Goal: Task Accomplishment & Management: Manage account settings

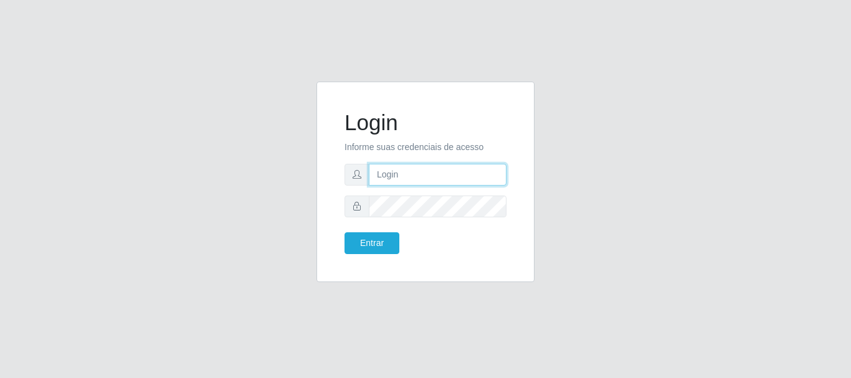
click at [446, 183] on input "text" at bounding box center [438, 175] width 138 height 22
type input "Ubiratan@confglacer"
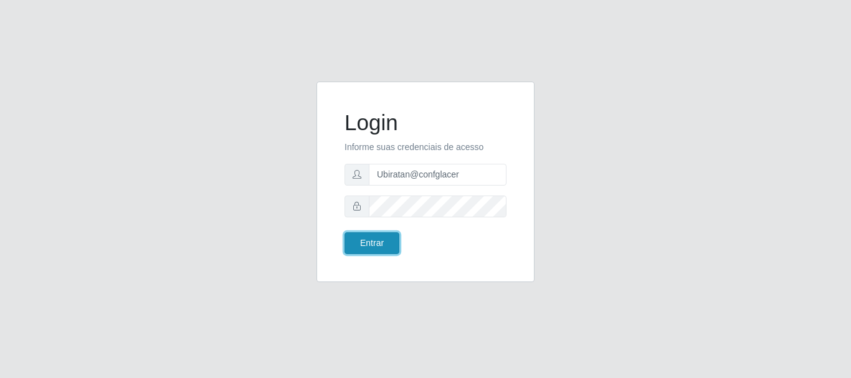
click at [376, 248] on button "Entrar" at bounding box center [372, 243] width 55 height 22
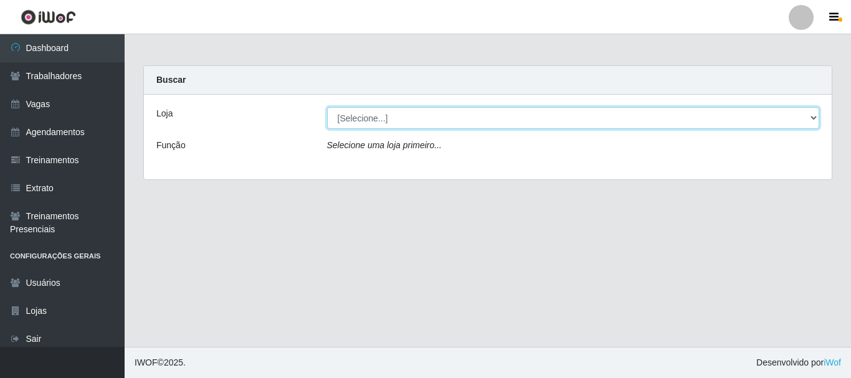
drag, startPoint x: 505, startPoint y: 118, endPoint x: 508, endPoint y: 128, distance: 11.0
click at [505, 118] on select "[Selecione...] Glace Real Confeitaria" at bounding box center [573, 118] width 493 height 22
select select "445"
click at [327, 107] on select "[Selecione...] Glace Real Confeitaria" at bounding box center [573, 118] width 493 height 22
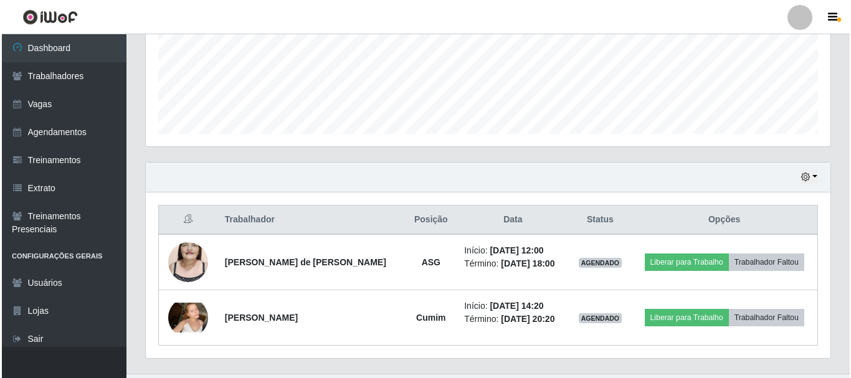
scroll to position [338, 0]
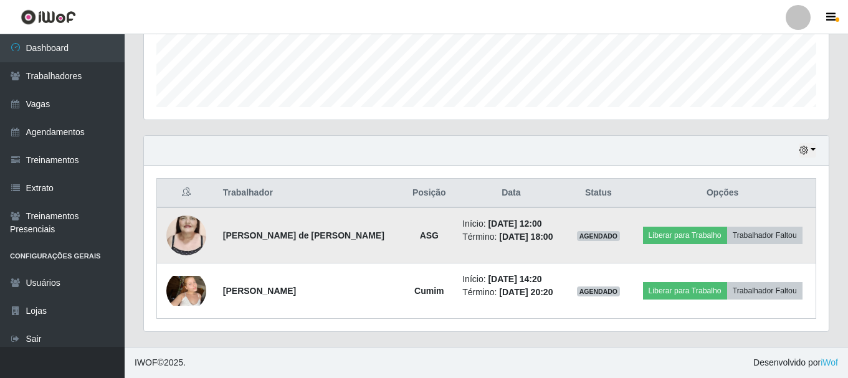
click at [186, 234] on img at bounding box center [186, 235] width 40 height 71
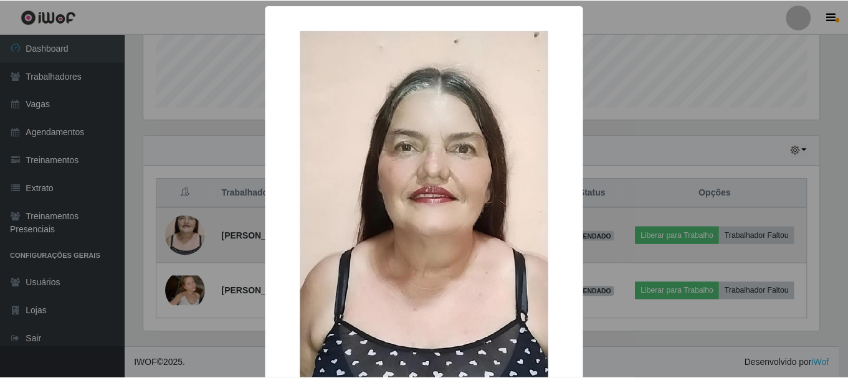
scroll to position [259, 679]
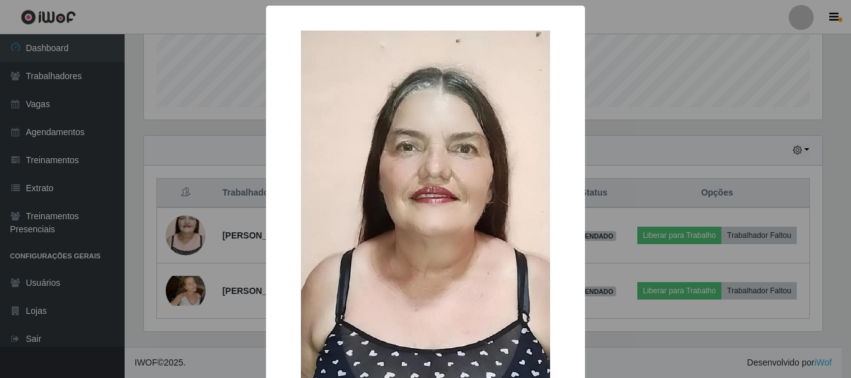
click at [813, 178] on div "× OK Cancel" at bounding box center [425, 189] width 851 height 378
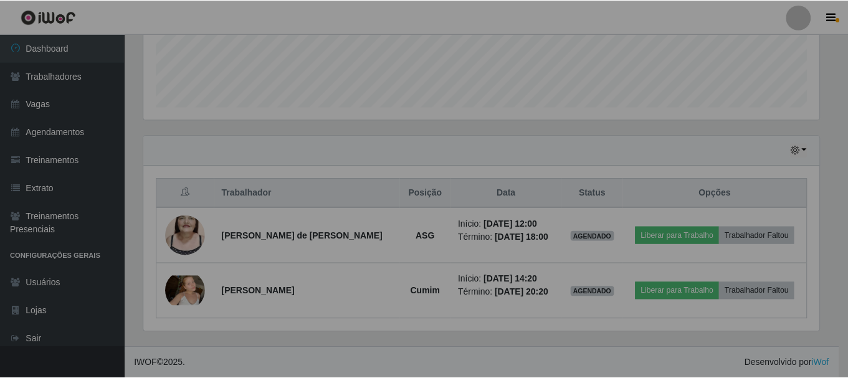
scroll to position [259, 685]
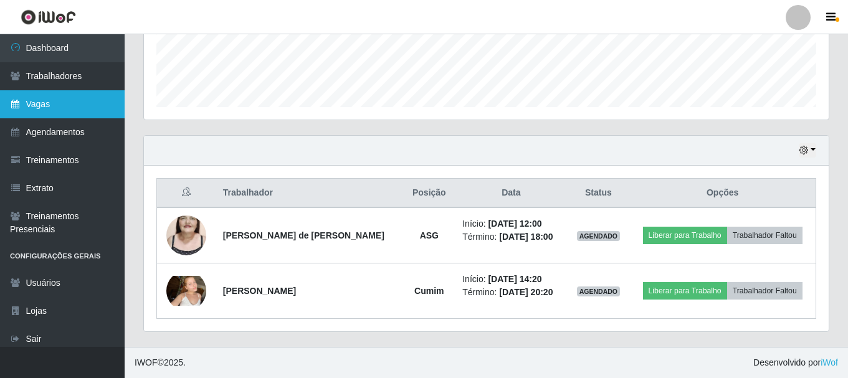
click at [46, 107] on link "Vagas" at bounding box center [62, 104] width 125 height 28
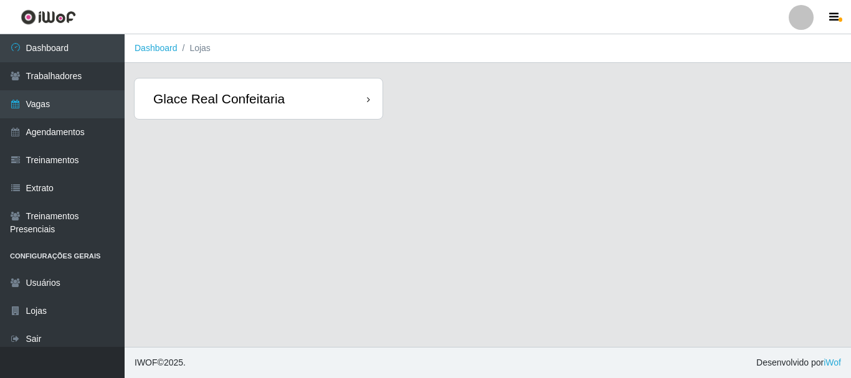
click at [279, 97] on div "Glace Real Confeitaria" at bounding box center [218, 99] width 131 height 16
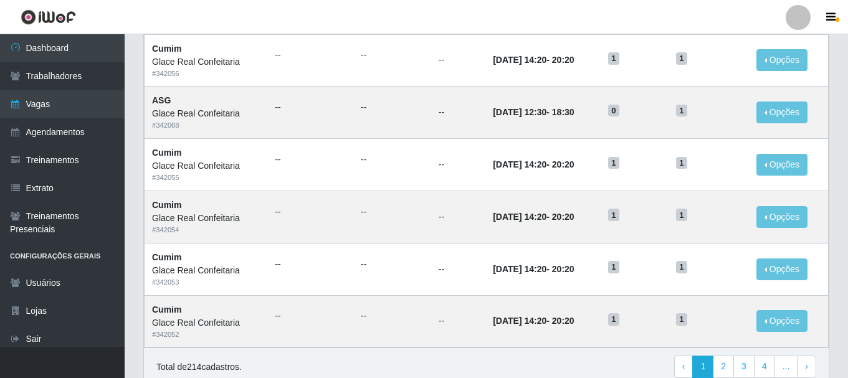
scroll to position [678, 0]
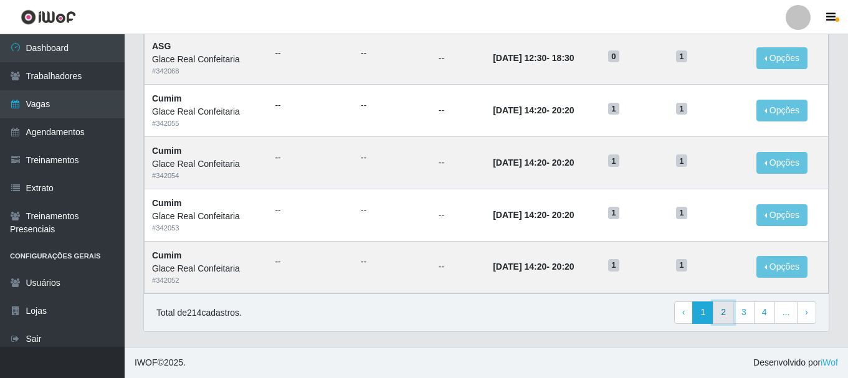
click at [725, 312] on link "2" at bounding box center [723, 313] width 21 height 22
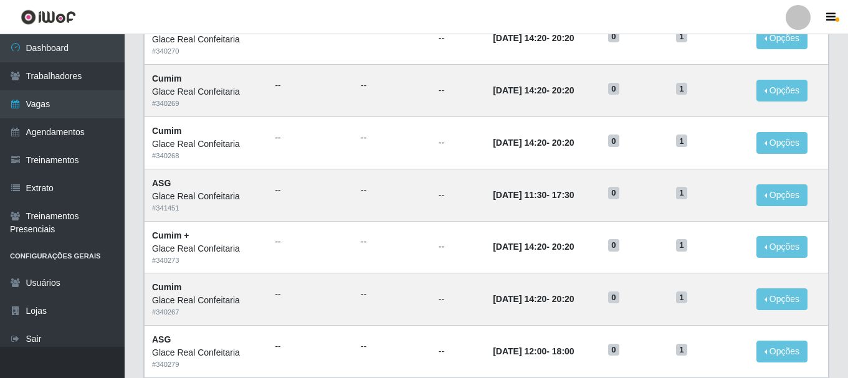
scroll to position [678, 0]
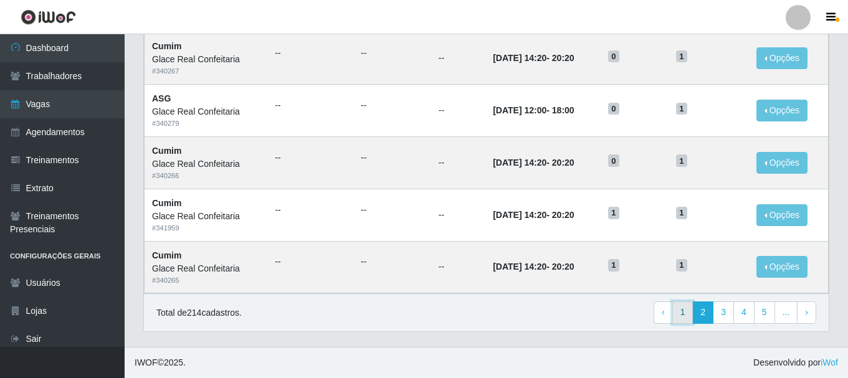
click at [687, 307] on link "1" at bounding box center [682, 313] width 21 height 22
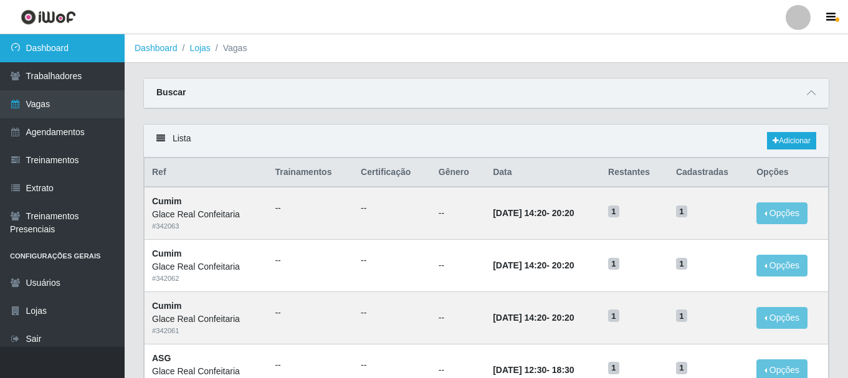
click at [45, 48] on link "Dashboard" at bounding box center [62, 48] width 125 height 28
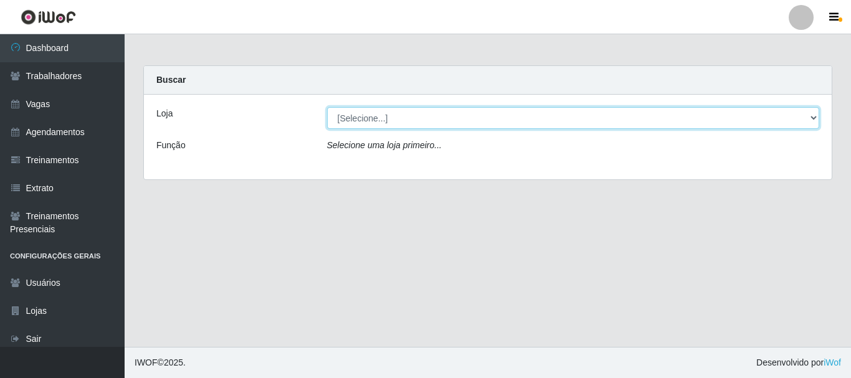
click at [363, 123] on select "[Selecione...] Glace Real Confeitaria" at bounding box center [573, 118] width 493 height 22
select select "445"
click at [327, 107] on select "[Selecione...] Glace Real Confeitaria" at bounding box center [573, 118] width 493 height 22
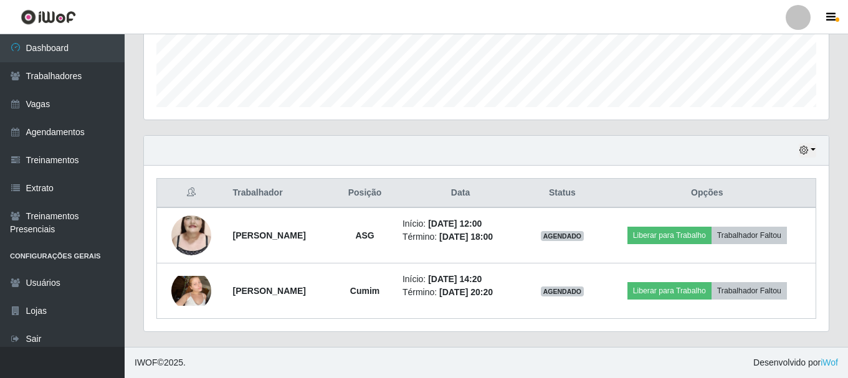
scroll to position [6, 0]
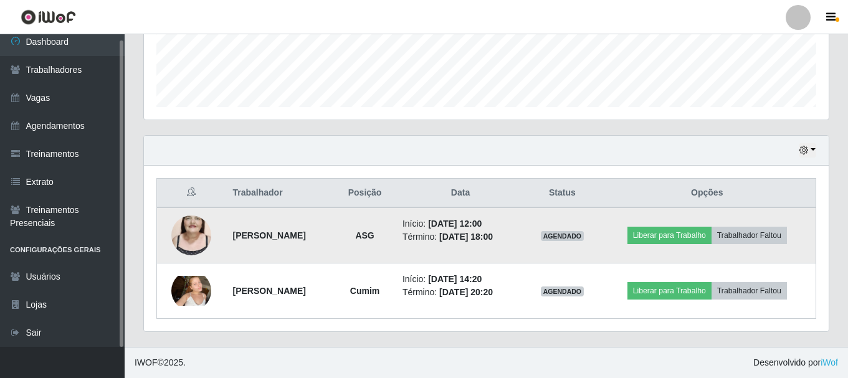
click at [174, 229] on img at bounding box center [191, 235] width 40 height 71
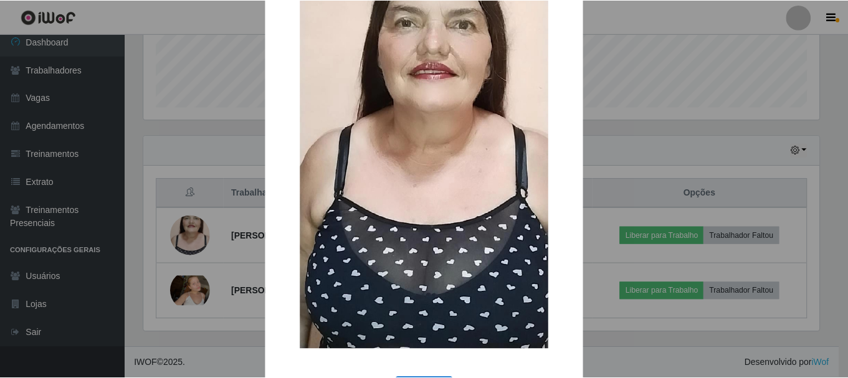
scroll to position [62, 0]
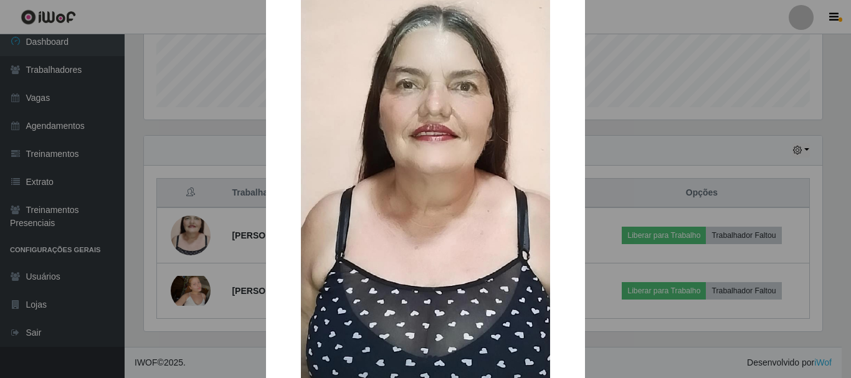
click at [695, 85] on div "× OK Cancel" at bounding box center [425, 189] width 851 height 378
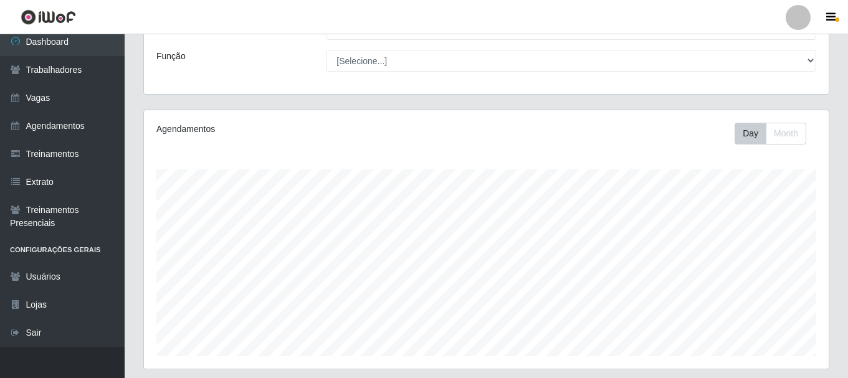
scroll to position [276, 0]
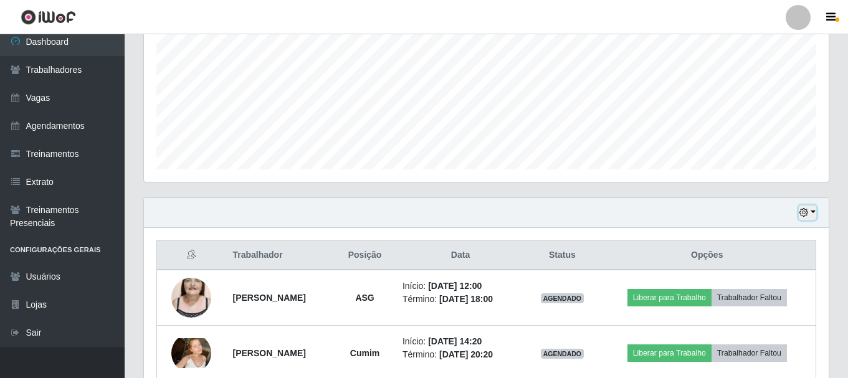
click at [807, 211] on icon "button" at bounding box center [804, 212] width 9 height 9
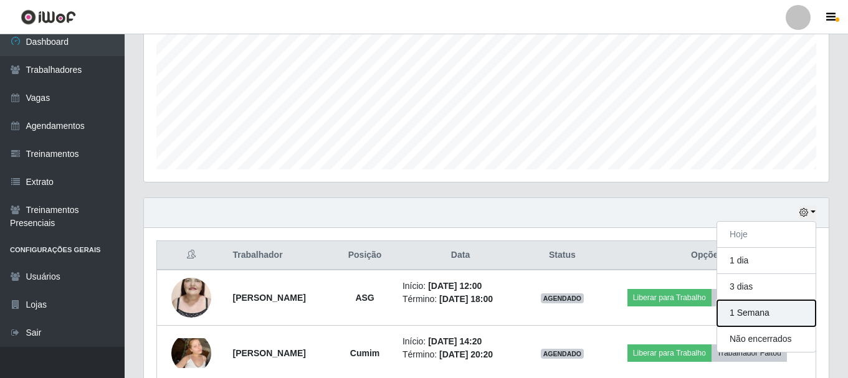
click at [762, 315] on button "1 Semana" at bounding box center [766, 313] width 98 height 26
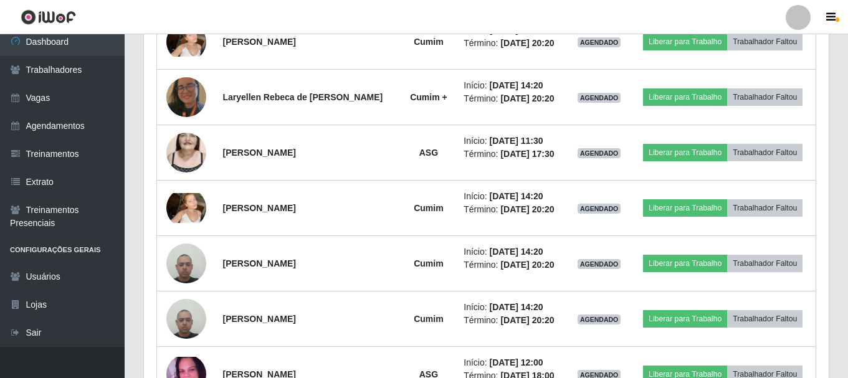
scroll to position [650, 0]
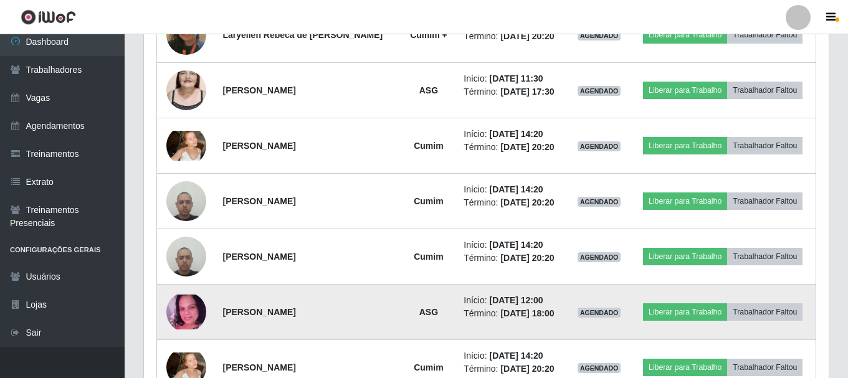
click at [186, 316] on img at bounding box center [186, 312] width 40 height 35
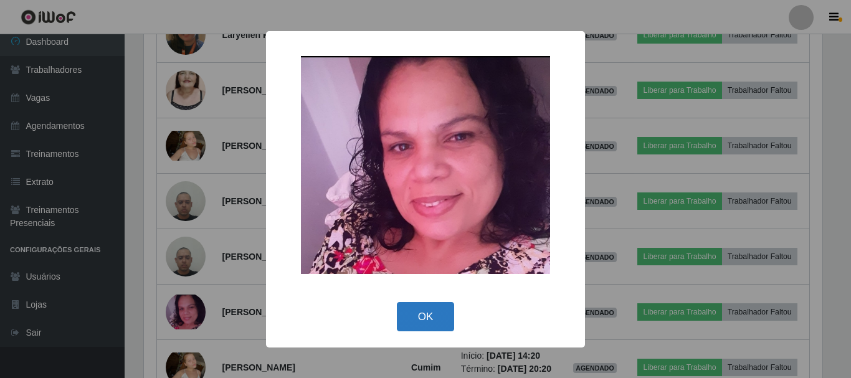
click at [426, 314] on button "OK" at bounding box center [426, 316] width 58 height 29
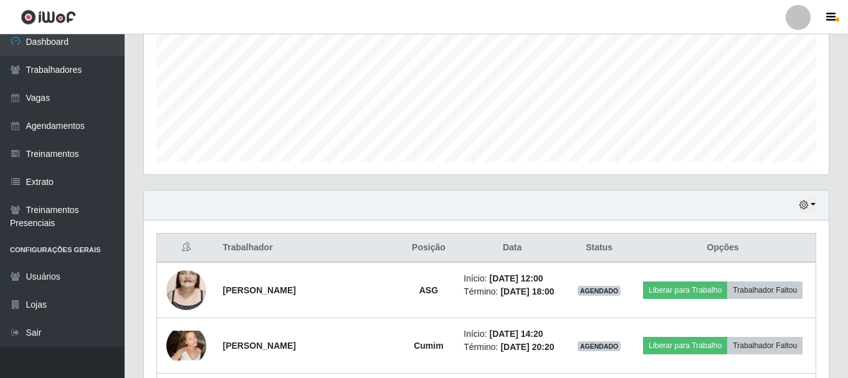
scroll to position [346, 0]
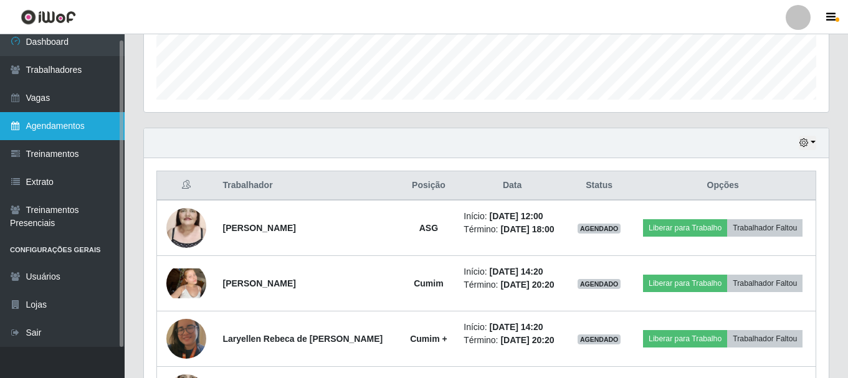
click at [69, 116] on link "Agendamentos" at bounding box center [62, 126] width 125 height 28
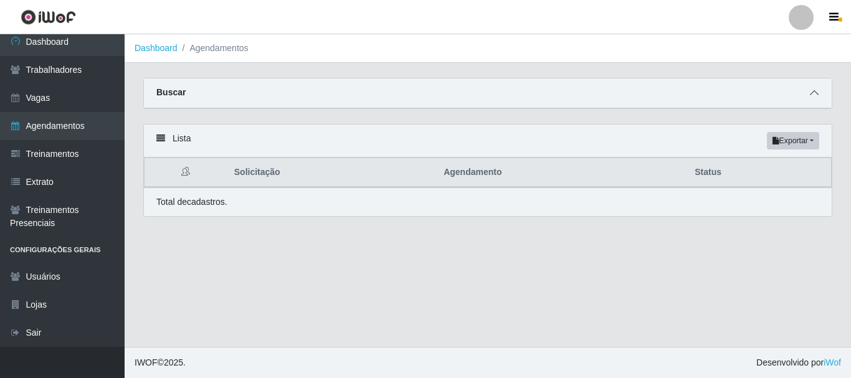
click at [811, 94] on icon at bounding box center [814, 92] width 9 height 9
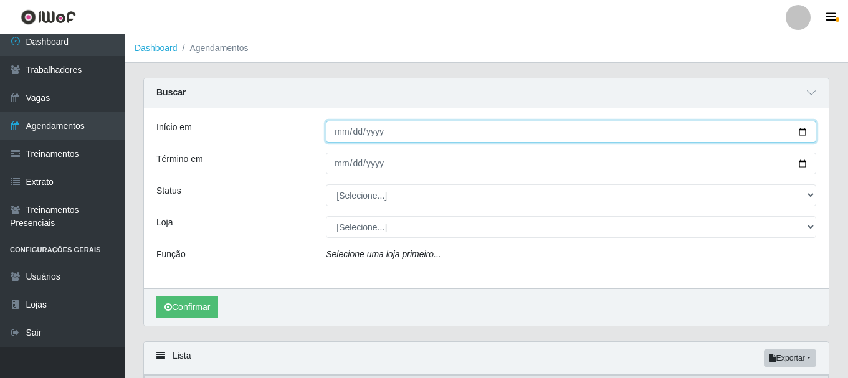
click at [345, 131] on input "Início em" at bounding box center [571, 132] width 490 height 22
type input "2025-09-05"
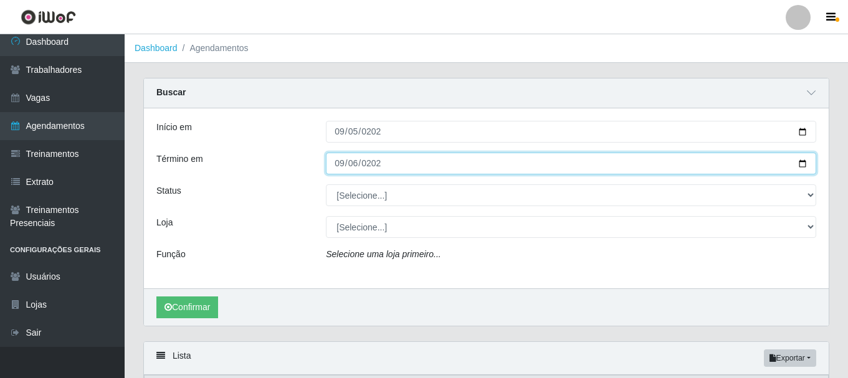
type input "2025-09-06"
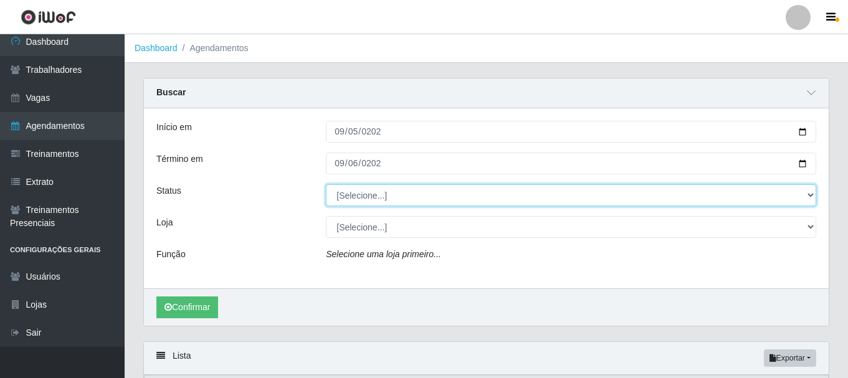
click at [424, 185] on select "[Selecione...] AGENDADO AGUARDANDO LIBERAR EM ANDAMENTO EM REVISÃO FINALIZADO C…" at bounding box center [571, 195] width 490 height 22
click at [424, 188] on select "[Selecione...] AGENDADO AGUARDANDO LIBERAR EM ANDAMENTO EM REVISÃO FINALIZADO C…" at bounding box center [571, 195] width 490 height 22
click at [326, 185] on select "[Selecione...] AGENDADO AGUARDANDO LIBERAR EM ANDAMENTO EM REVISÃO FINALIZADO C…" at bounding box center [571, 195] width 490 height 22
click at [435, 198] on select "[Selecione...] AGENDADO AGUARDANDO LIBERAR EM ANDAMENTO EM REVISÃO FINALIZADO C…" at bounding box center [571, 195] width 490 height 22
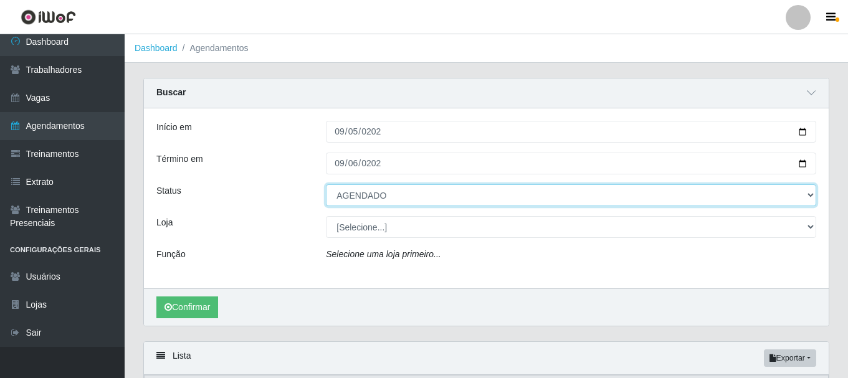
select select "CANCELADO"
click at [326, 185] on select "[Selecione...] AGENDADO AGUARDANDO LIBERAR EM ANDAMENTO EM REVISÃO FINALIZADO C…" at bounding box center [571, 195] width 490 height 22
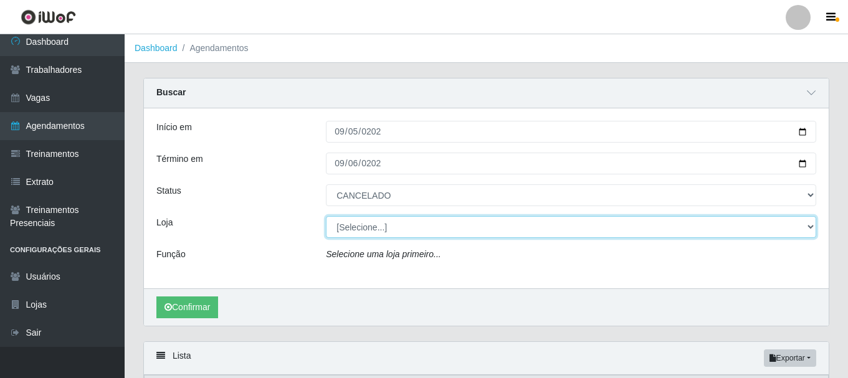
click at [375, 233] on select "[Selecione...] Glace Real Confeitaria" at bounding box center [571, 227] width 490 height 22
select select "445"
click at [326, 217] on select "[Selecione...] Glace Real Confeitaria" at bounding box center [571, 227] width 490 height 22
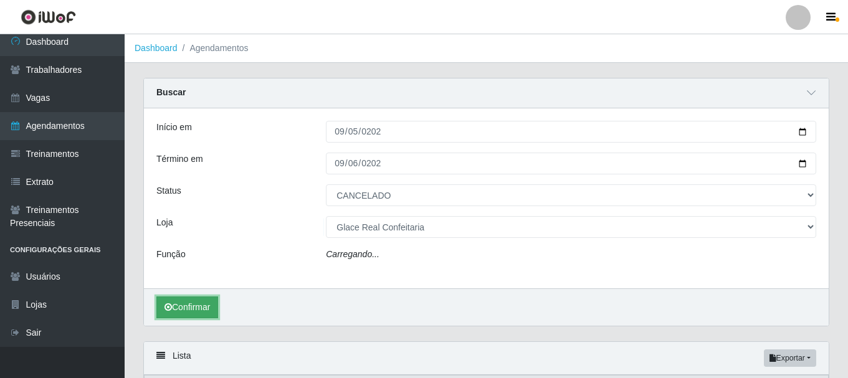
click at [186, 308] on button "Confirmar" at bounding box center [187, 308] width 62 height 22
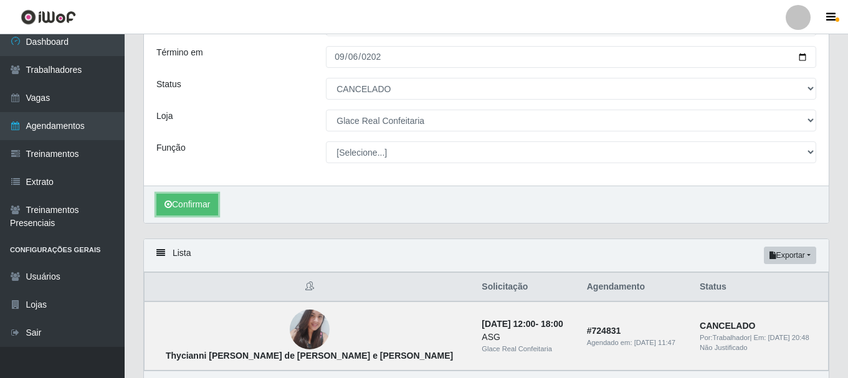
scroll to position [184, 0]
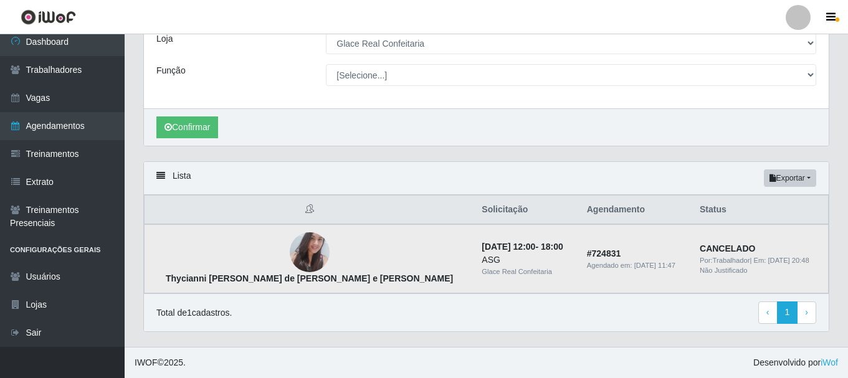
click at [290, 250] on img at bounding box center [310, 253] width 40 height 54
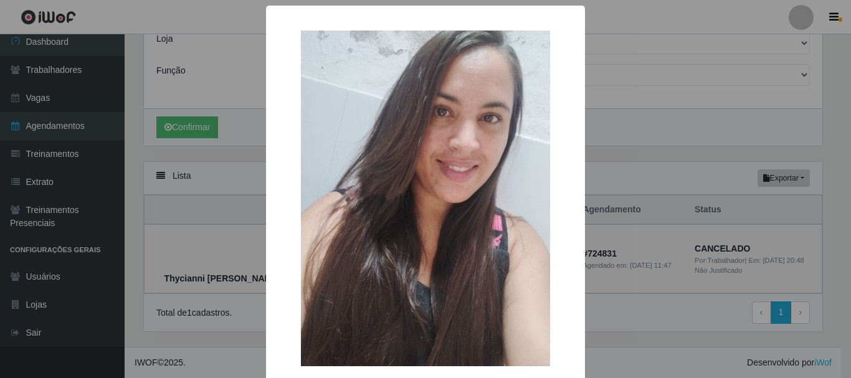
click at [639, 173] on div "× Thycianni Delmar Vieira de Paiva Bezerra e Silva OK Cancel" at bounding box center [425, 189] width 851 height 378
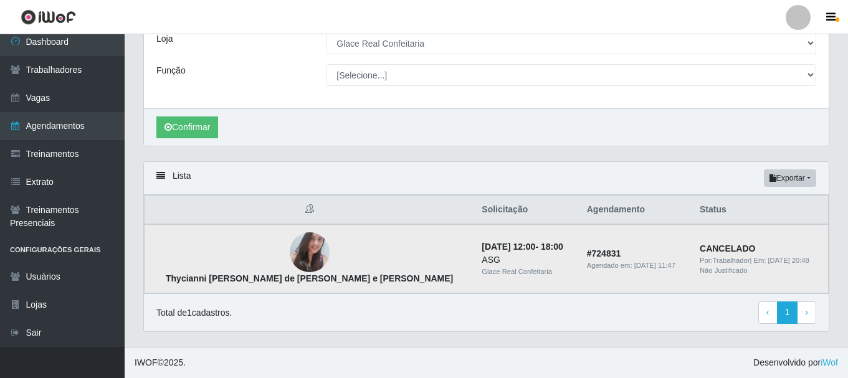
click at [290, 244] on img at bounding box center [310, 253] width 40 height 54
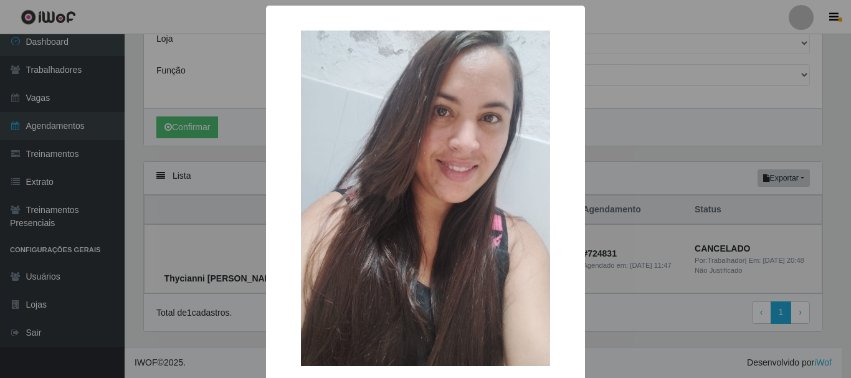
click at [171, 254] on div "× Thycianni Delmar Vieira de Paiva Bezerra e Silva OK Cancel" at bounding box center [425, 189] width 851 height 378
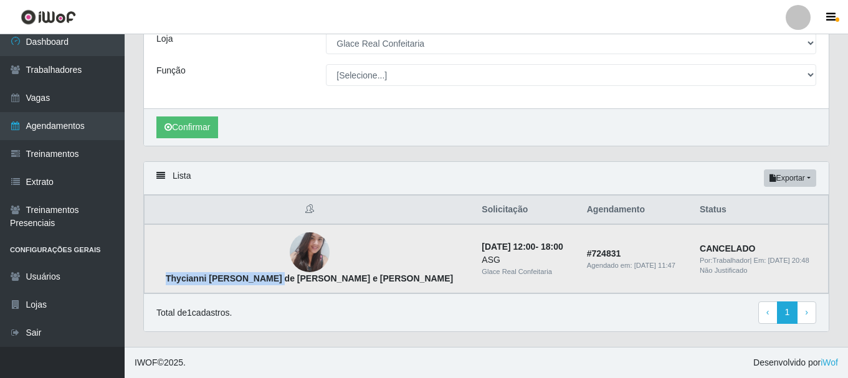
drag, startPoint x: 166, startPoint y: 282, endPoint x: 268, endPoint y: 282, distance: 102.2
click at [268, 282] on td "Thycianni Delmar Vieira de Paiva Bezerra e Silva" at bounding box center [310, 258] width 330 height 69
copy strong "Thycianni Delmar Vieira"
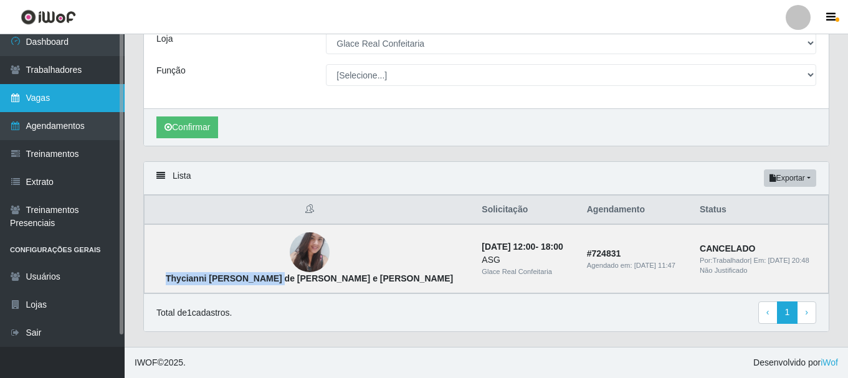
scroll to position [0, 0]
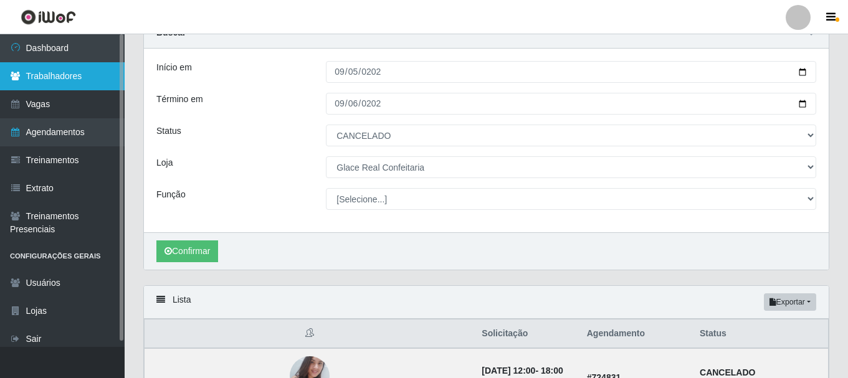
click at [59, 73] on link "Trabalhadores" at bounding box center [62, 76] width 125 height 28
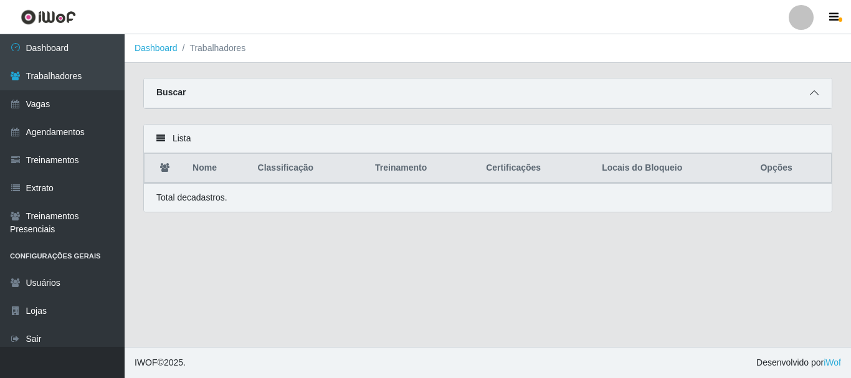
click at [813, 96] on icon at bounding box center [814, 92] width 9 height 9
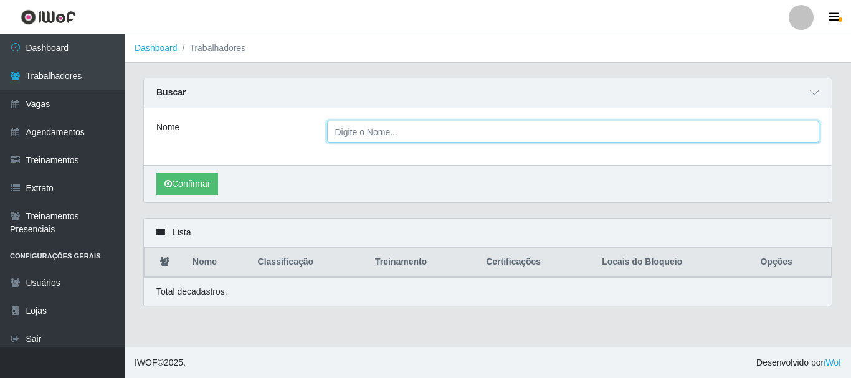
click at [362, 133] on input "Nome" at bounding box center [573, 132] width 493 height 22
paste input "Thycianni Delmar Vieira"
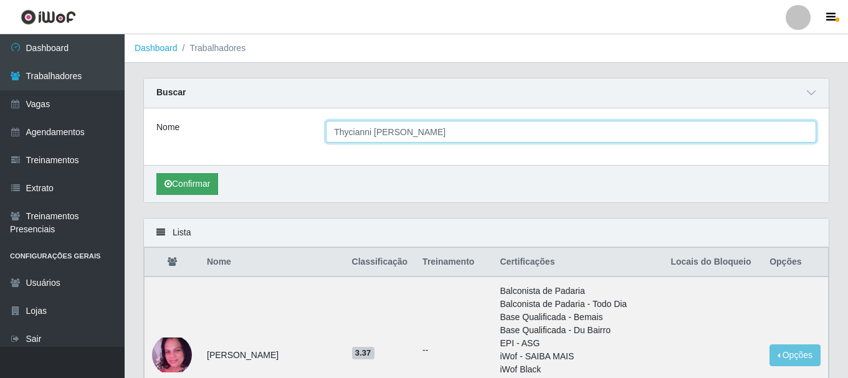
type input "Thycianni Delmar Vieira"
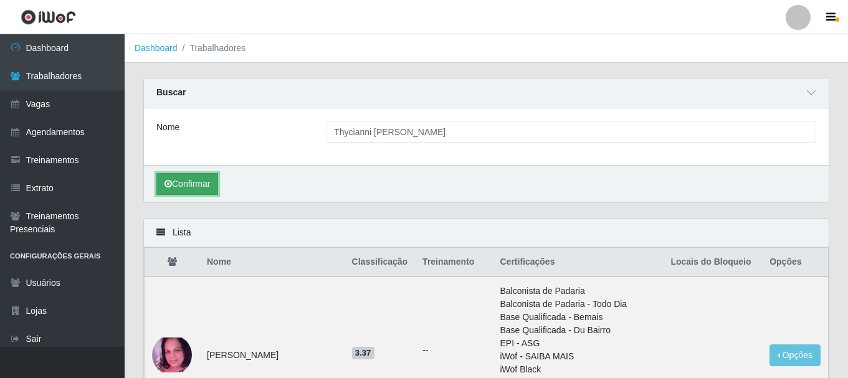
click at [198, 188] on button "Confirmar" at bounding box center [187, 184] width 62 height 22
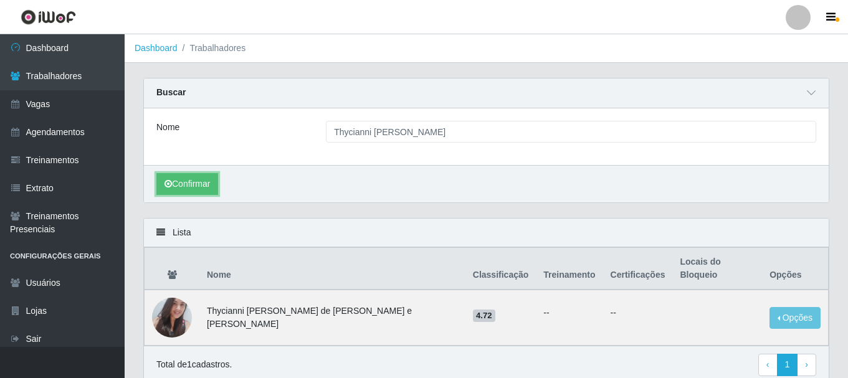
scroll to position [40, 0]
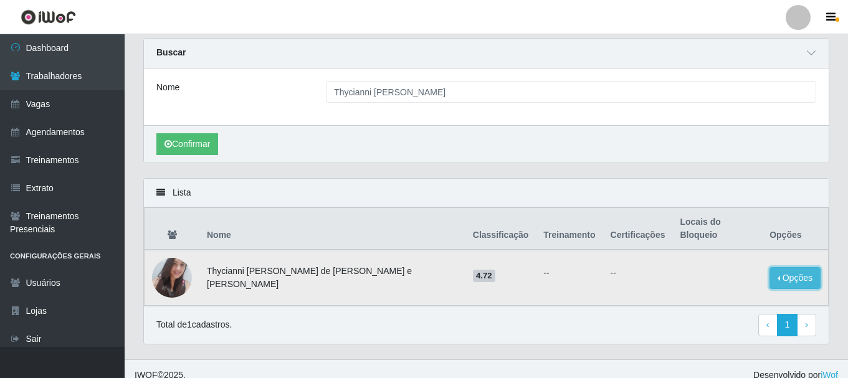
click at [778, 267] on button "Opções" at bounding box center [795, 278] width 51 height 22
click at [491, 272] on td "4.72" at bounding box center [501, 278] width 71 height 56
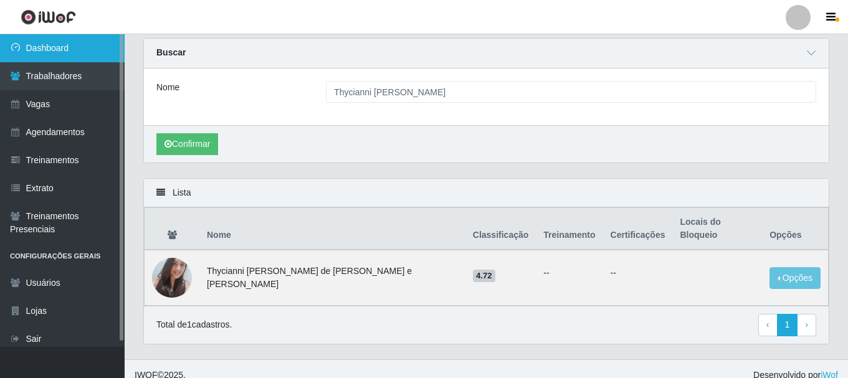
click at [57, 49] on link "Dashboard" at bounding box center [62, 48] width 125 height 28
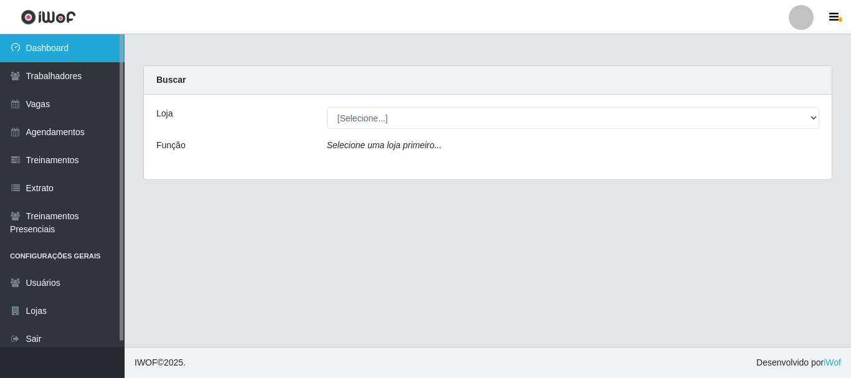
click at [40, 57] on link "Dashboard" at bounding box center [62, 48] width 125 height 28
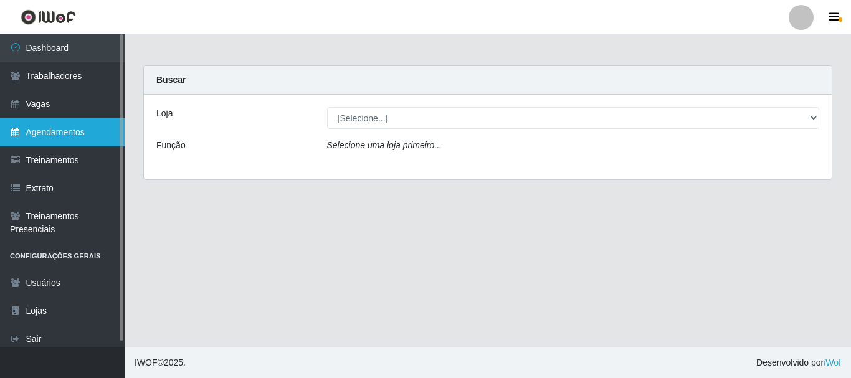
click at [64, 134] on link "Agendamentos" at bounding box center [62, 132] width 125 height 28
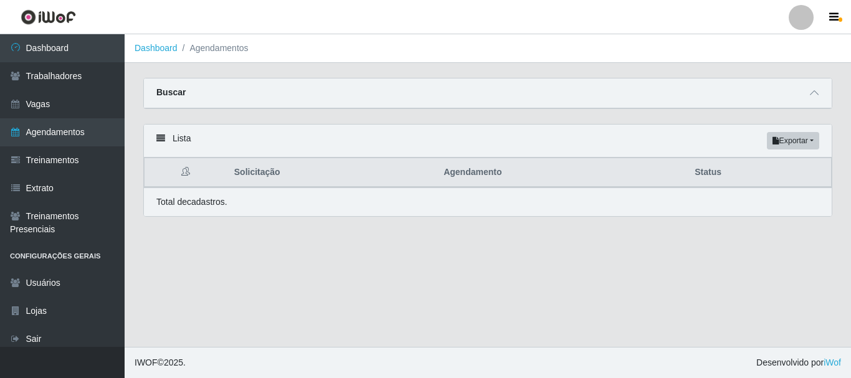
click at [191, 138] on div "Lista Exportar PDF Excel" at bounding box center [488, 141] width 688 height 33
click at [166, 141] on div "Lista Exportar PDF Excel" at bounding box center [488, 141] width 688 height 33
click at [184, 145] on div "Lista Exportar PDF Excel" at bounding box center [488, 141] width 688 height 33
click at [163, 140] on icon at bounding box center [160, 138] width 9 height 9
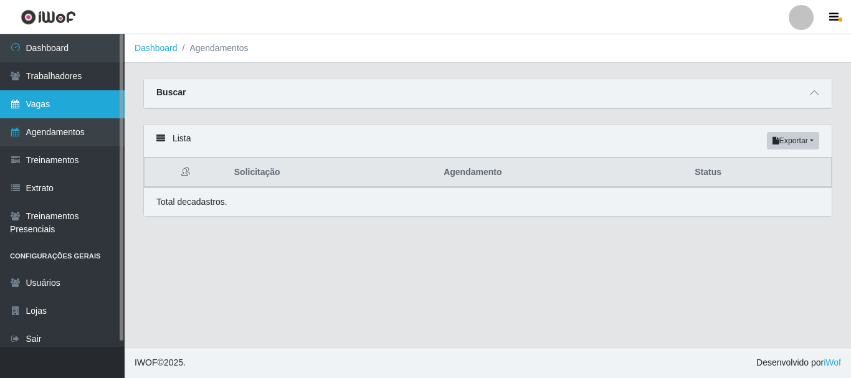
click at [72, 101] on link "Vagas" at bounding box center [62, 104] width 125 height 28
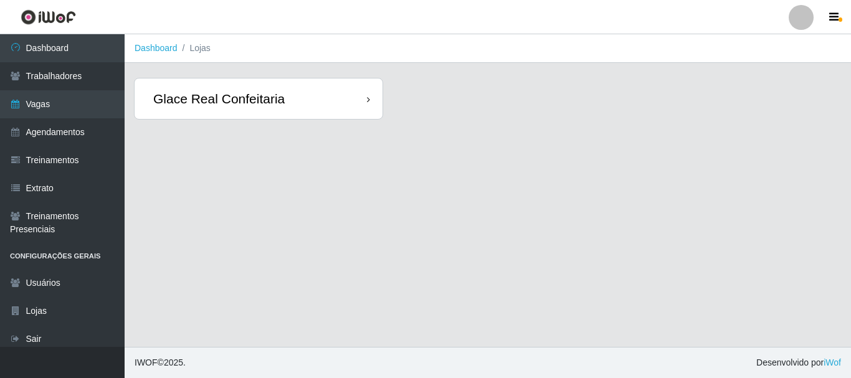
click at [369, 103] on icon at bounding box center [368, 99] width 3 height 9
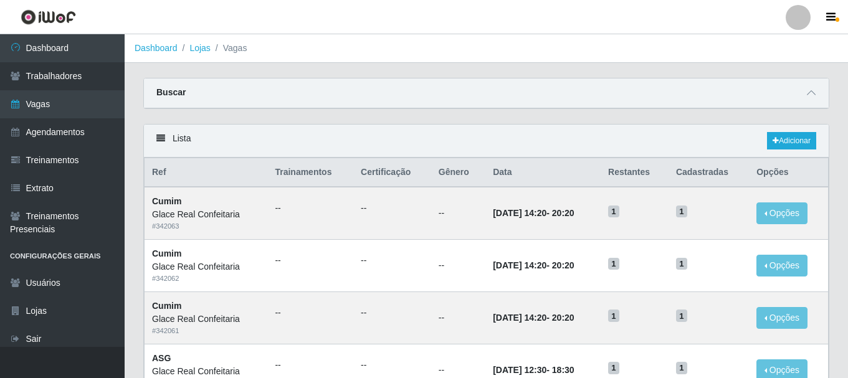
click at [493, 184] on th "Data" at bounding box center [542, 172] width 115 height 29
click at [497, 176] on th "Data" at bounding box center [542, 172] width 115 height 29
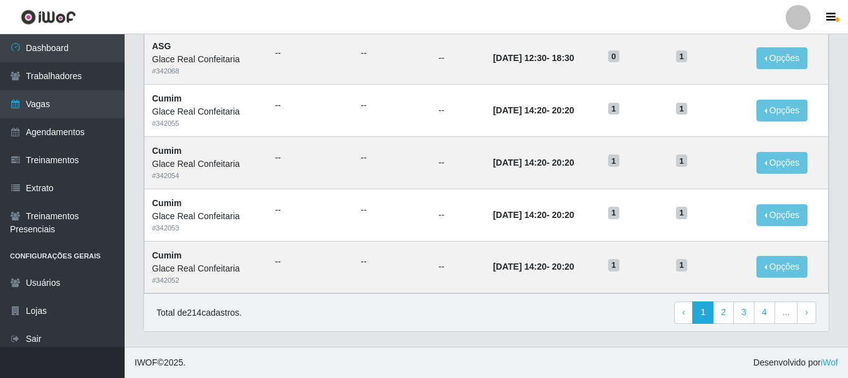
scroll to position [429, 0]
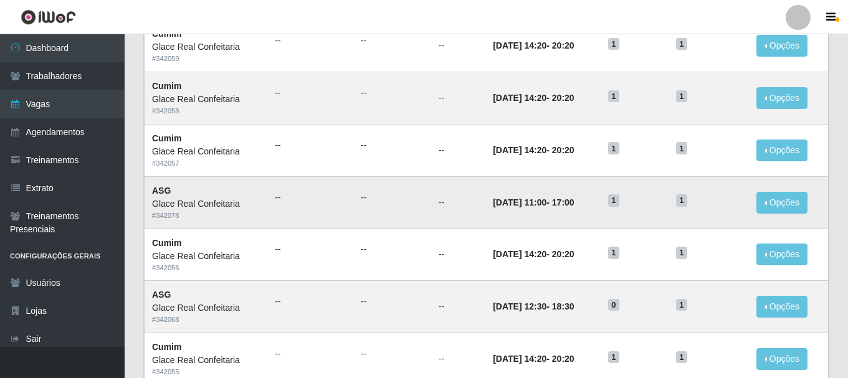
click at [232, 222] on td "ASG Glace Real Confeitaria # 342078" at bounding box center [206, 202] width 123 height 52
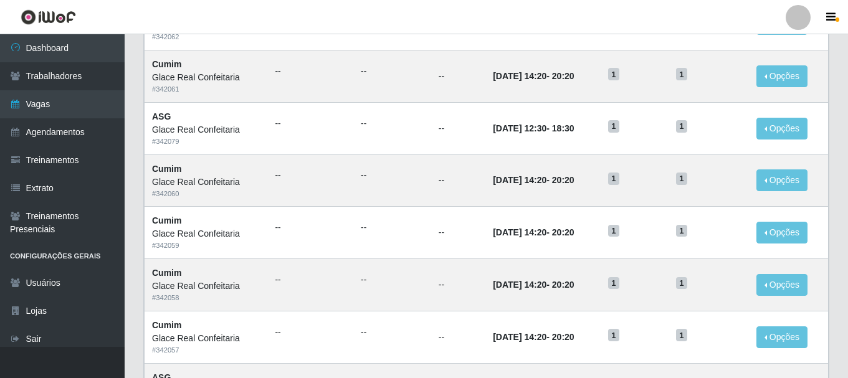
scroll to position [0, 0]
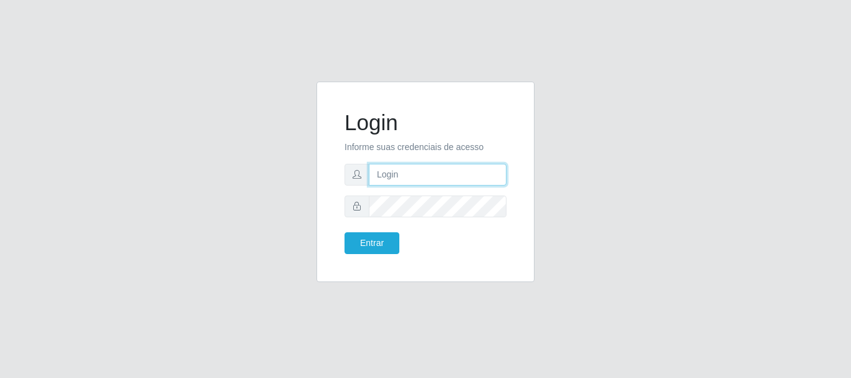
click at [393, 183] on input "text" at bounding box center [438, 175] width 138 height 22
type input "Ubiratan@confglacer"
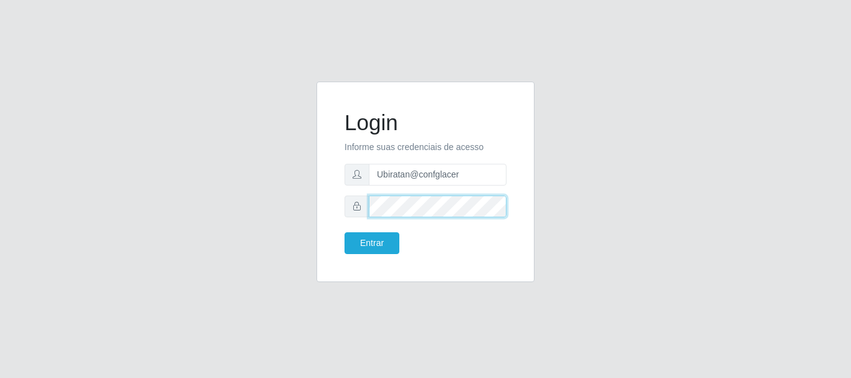
click at [345, 232] on button "Entrar" at bounding box center [372, 243] width 55 height 22
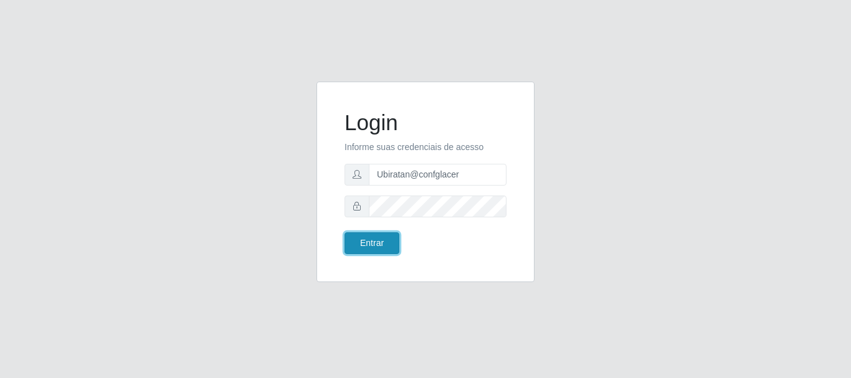
click at [373, 241] on button "Entrar" at bounding box center [372, 243] width 55 height 22
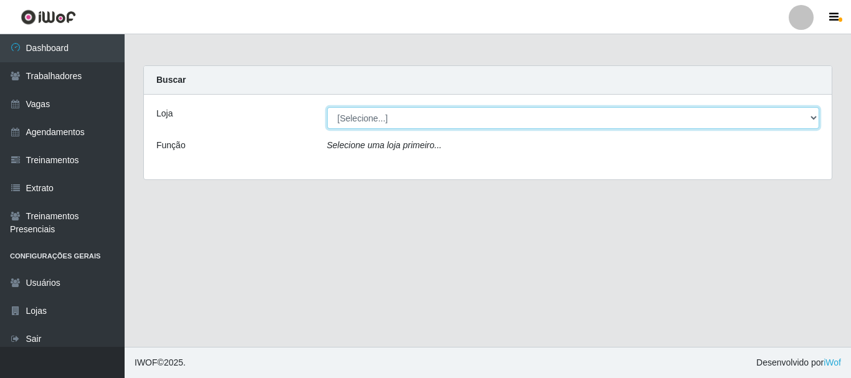
click at [817, 120] on select "[Selecione...] Glace Real Confeitaria" at bounding box center [573, 118] width 493 height 22
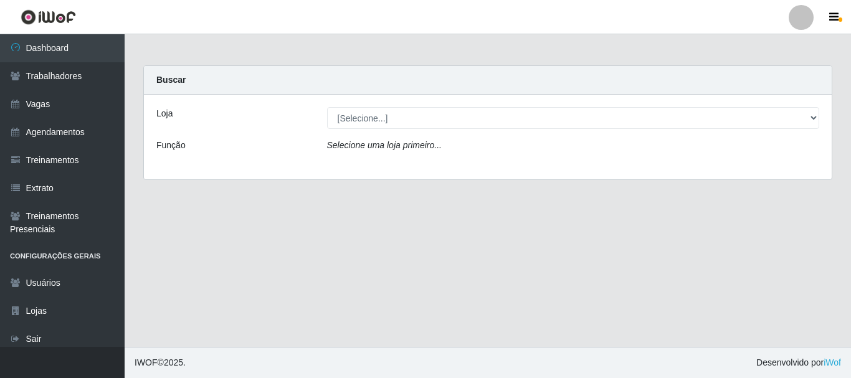
click at [722, 165] on div "Loja [Selecione...] Glace Real Confeitaria Função Selecione uma loja primeiro..." at bounding box center [488, 137] width 688 height 85
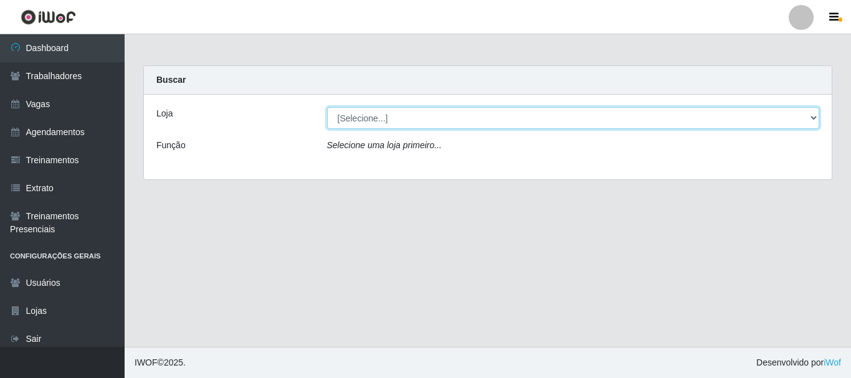
click at [803, 121] on select "[Selecione...] Glace Real Confeitaria" at bounding box center [573, 118] width 493 height 22
select select "445"
click at [327, 107] on select "[Selecione...] Glace Real Confeitaria" at bounding box center [573, 118] width 493 height 22
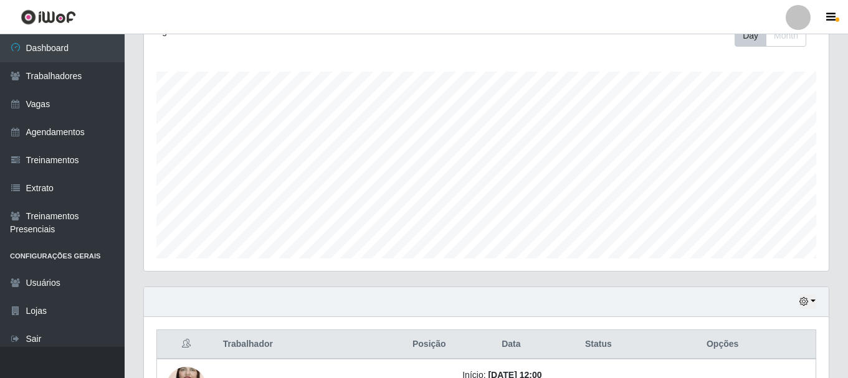
scroll to position [338, 0]
